Goal: Transaction & Acquisition: Purchase product/service

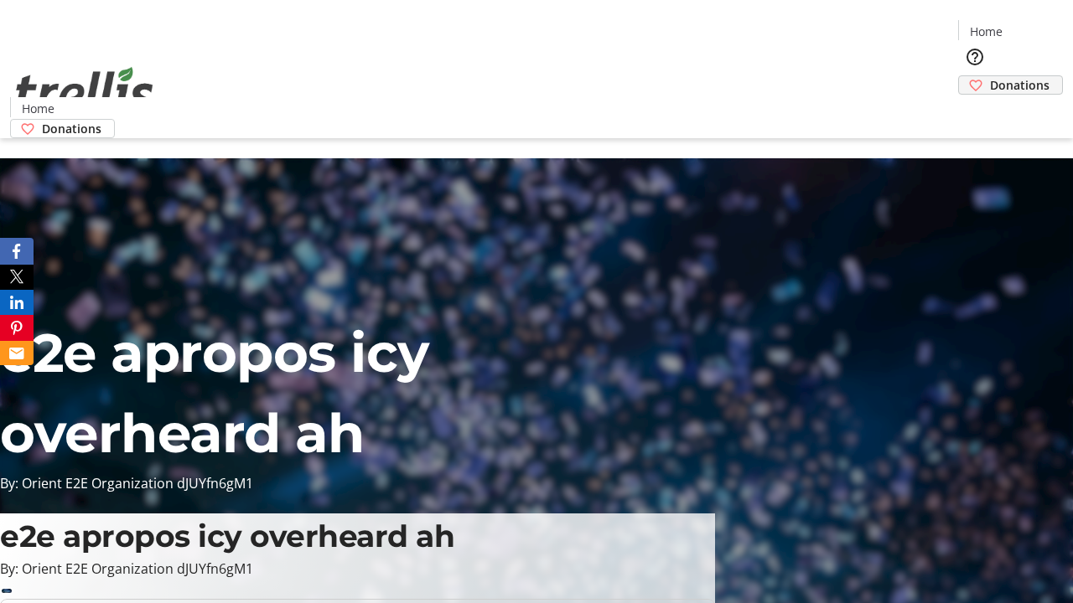
click at [990, 76] on span "Donations" at bounding box center [1019, 85] width 59 height 18
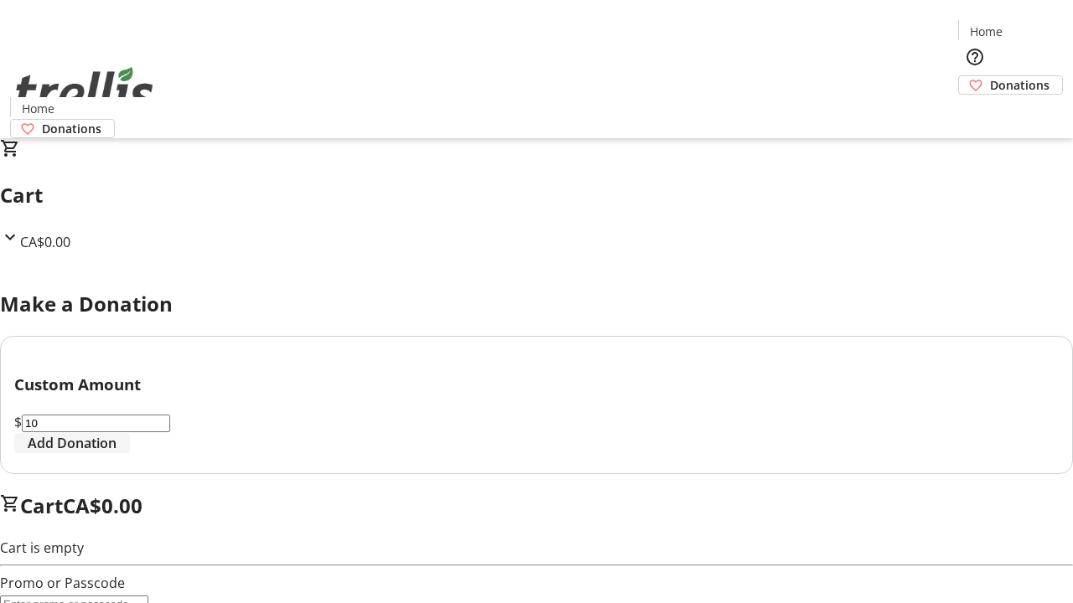
click at [116, 453] on span "Add Donation" at bounding box center [72, 443] width 89 height 20
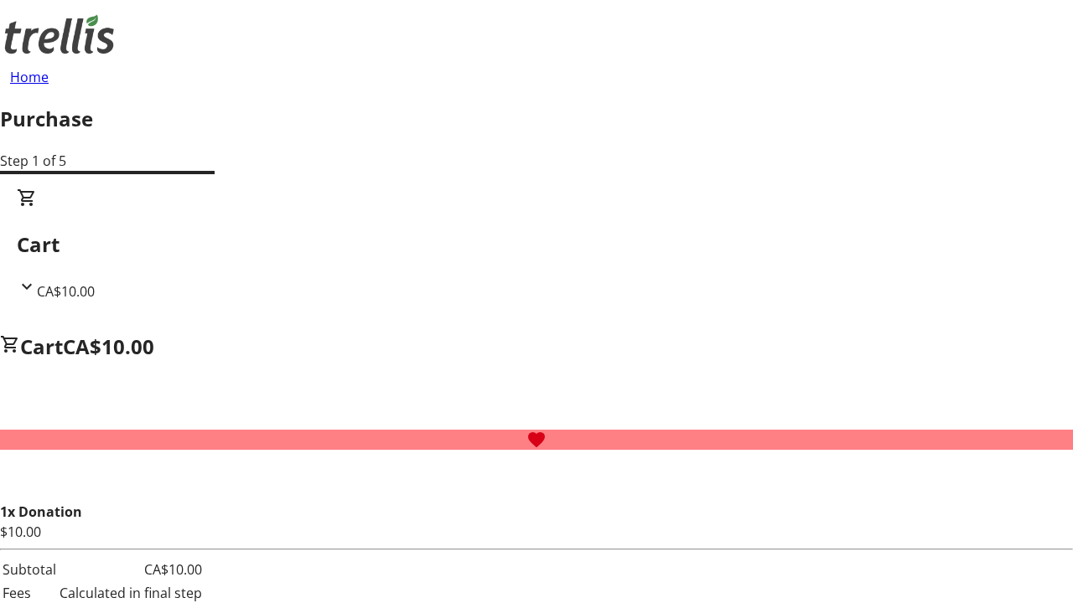
select select "CA"
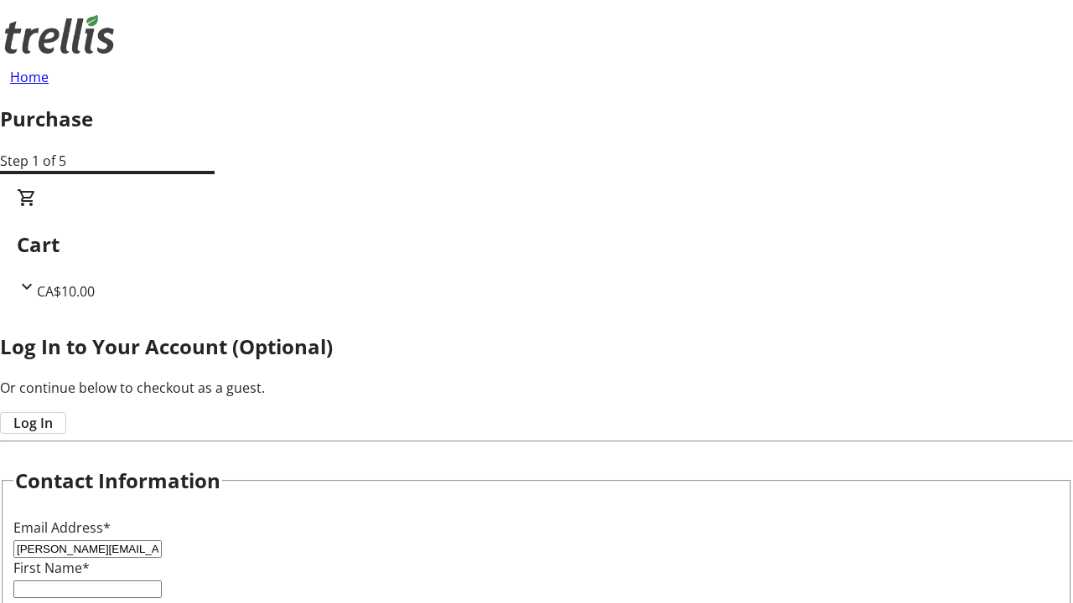
type input "[PERSON_NAME][EMAIL_ADDRESS][DOMAIN_NAME]"
type input "[PERSON_NAME]"
type input "Funk"
type input "[STREET_ADDRESS][PERSON_NAME]"
type input "Kelowna"
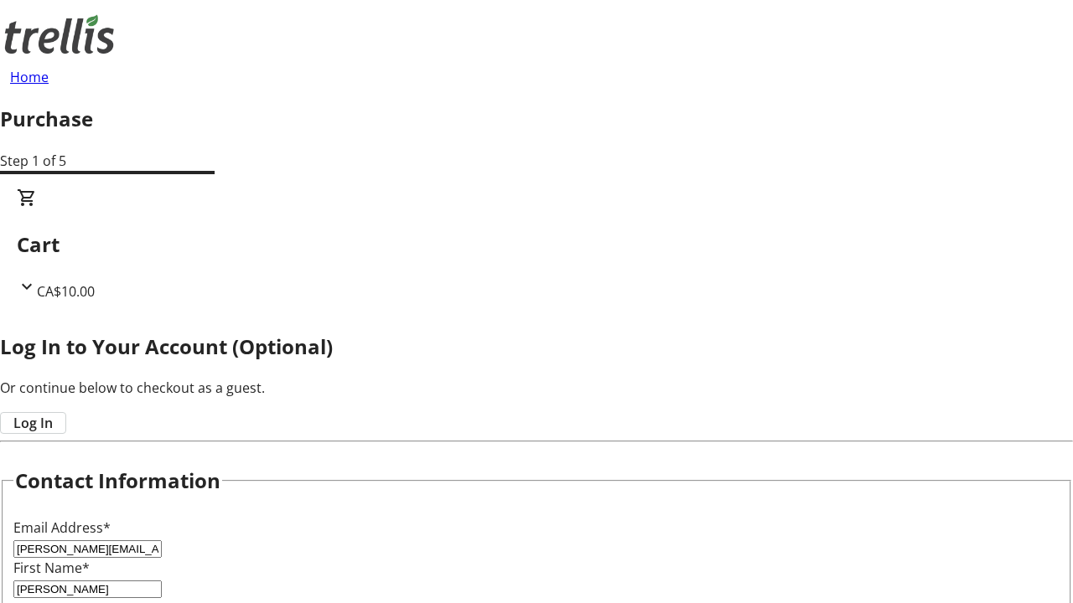
select select "BC"
type input "Kelowna"
type input "V1Y 0C2"
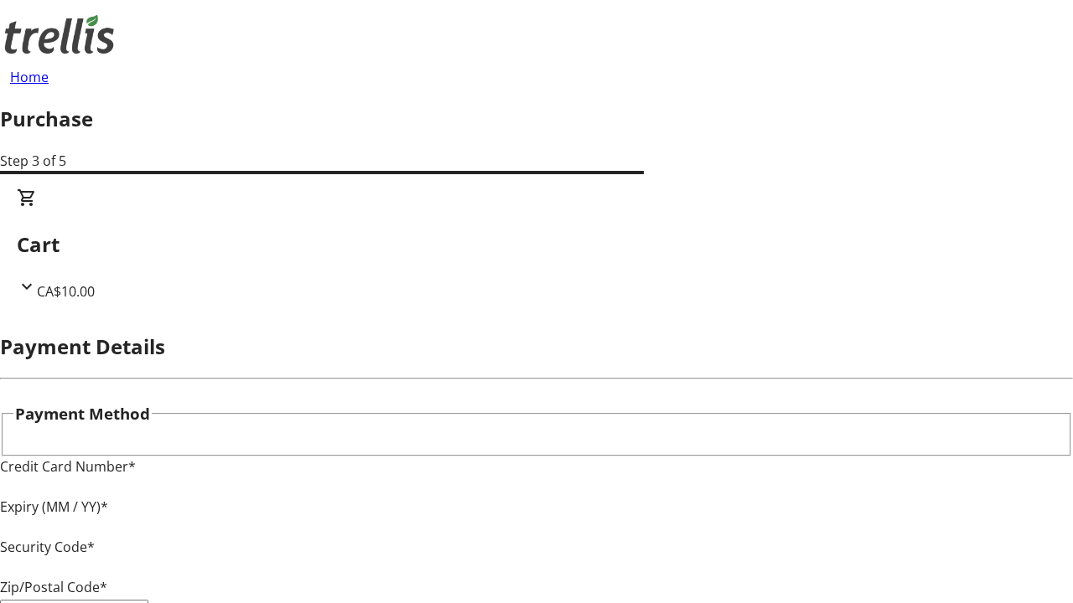
type input "V1Y 0C2"
